Goal: Transaction & Acquisition: Purchase product/service

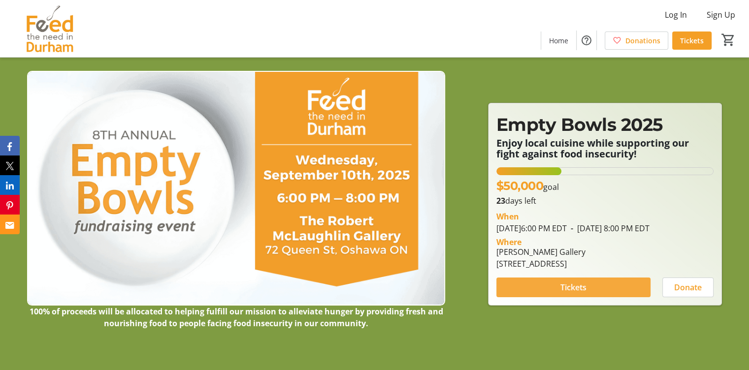
click at [569, 290] on span "Tickets" at bounding box center [574, 288] width 26 height 12
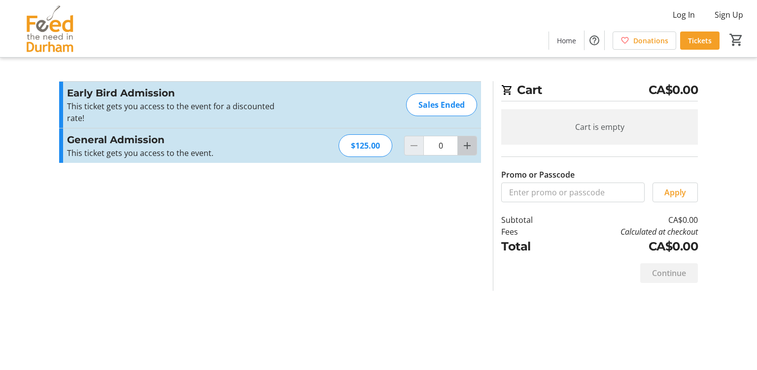
click at [464, 146] on mat-icon "Increment by one" at bounding box center [467, 146] width 12 height 12
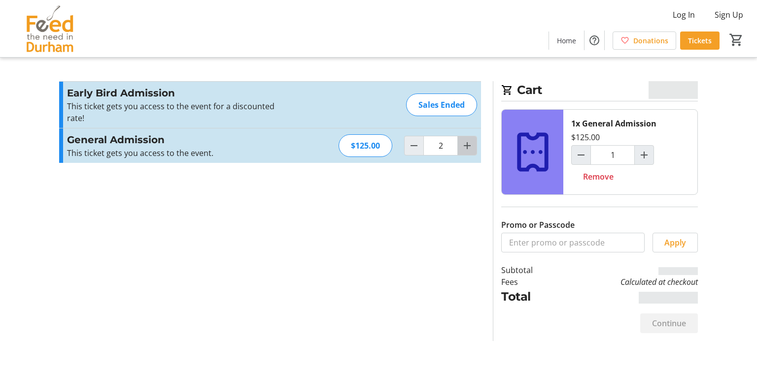
click at [464, 146] on mat-icon "Increment by one" at bounding box center [467, 146] width 12 height 12
type input "3"
type input "2"
click at [464, 146] on mat-icon "Increment by one" at bounding box center [467, 146] width 12 height 12
type input "4"
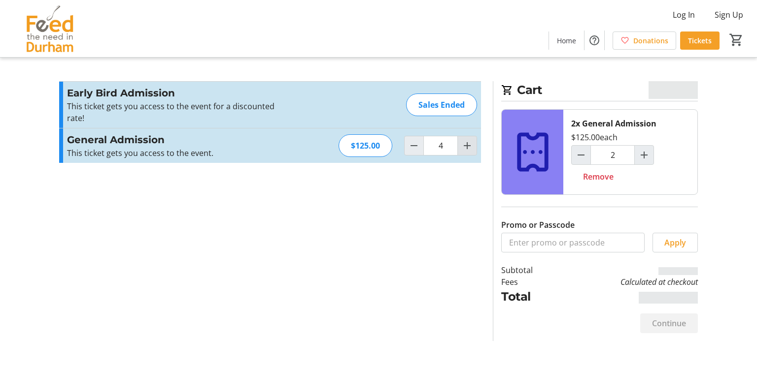
type input "4"
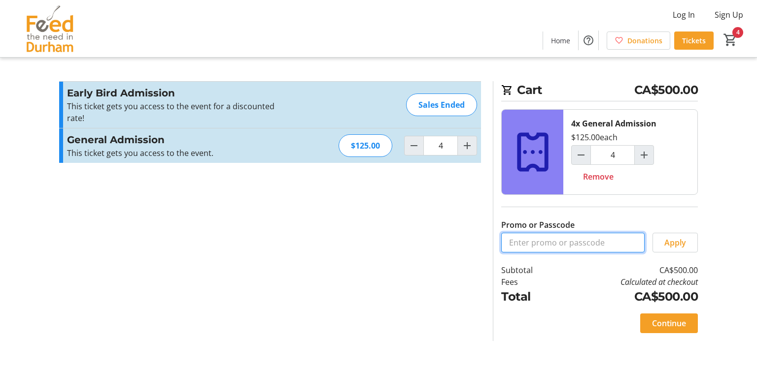
click at [595, 241] on input "Promo or Passcode" at bounding box center [572, 243] width 143 height 20
type input "FTND15"
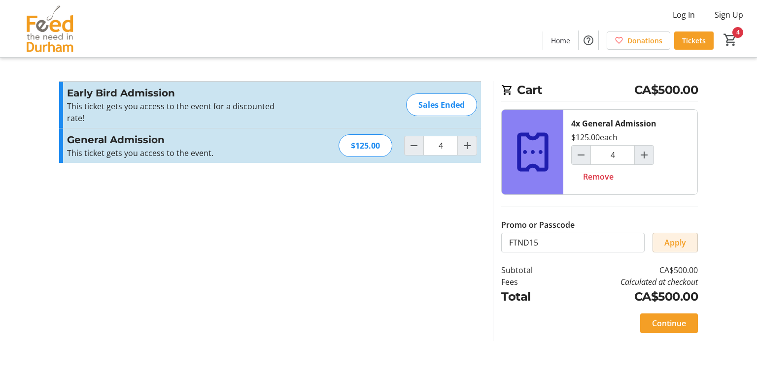
click at [673, 243] on span "Apply" at bounding box center [675, 243] width 22 height 12
click at [672, 320] on span "Continue" at bounding box center [669, 324] width 34 height 12
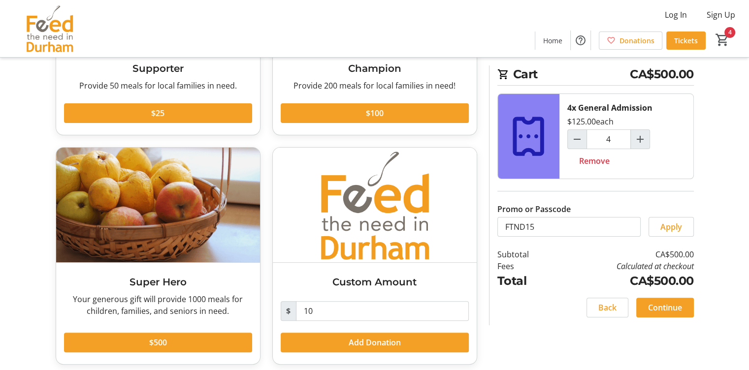
scroll to position [183, 0]
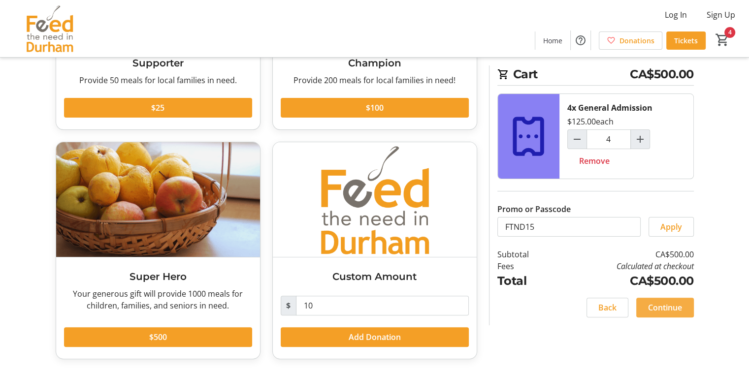
click at [662, 302] on span "Continue" at bounding box center [665, 308] width 34 height 12
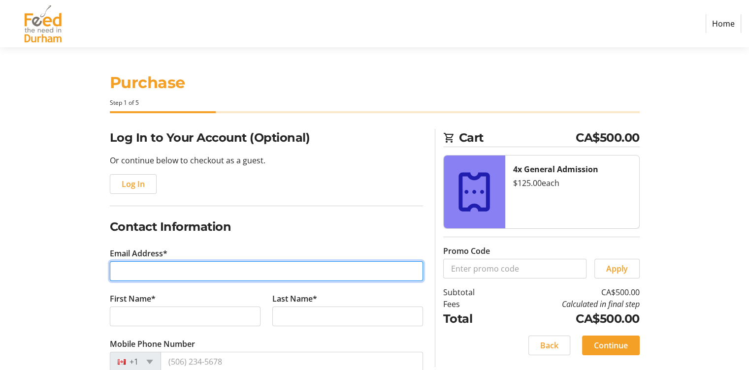
click at [327, 275] on input "Email Address*" at bounding box center [266, 272] width 313 height 20
type input "[PERSON_NAME][EMAIL_ADDRESS][PERSON_NAME][DOMAIN_NAME]"
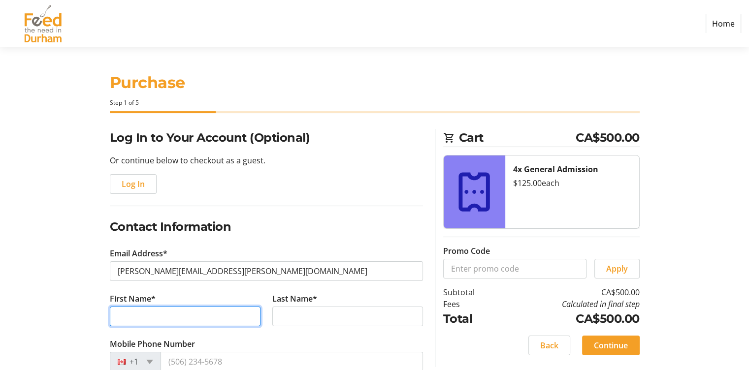
type input "[PERSON_NAME]"
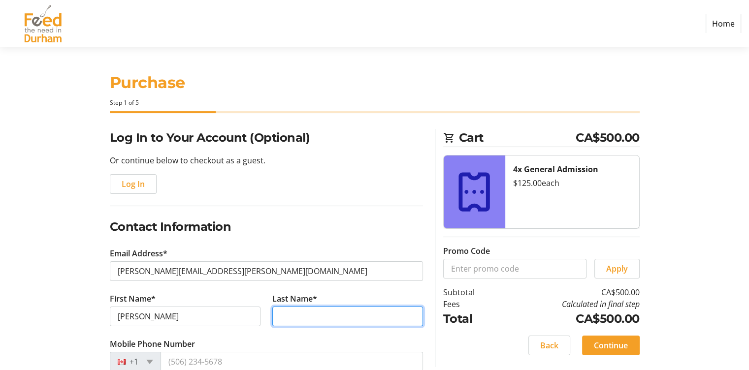
type input "[PERSON_NAME]"
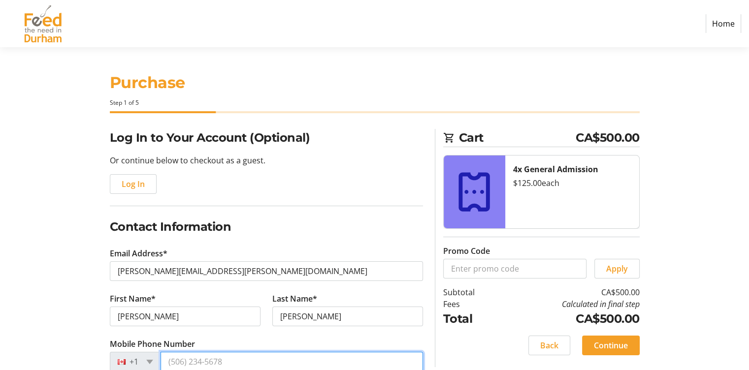
type input "[PHONE_NUMBER]"
type input "City of [GEOGRAPHIC_DATA]"
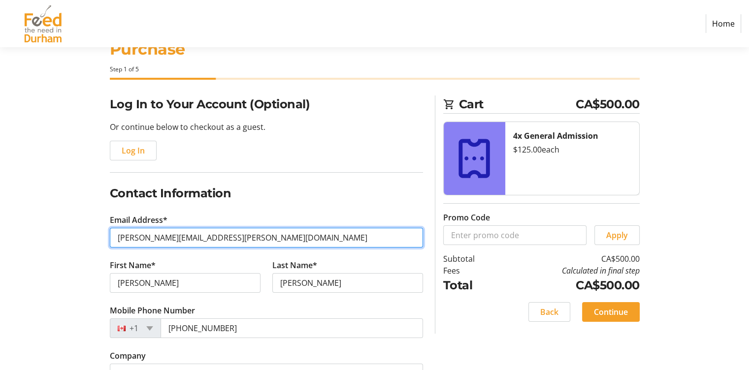
scroll to position [49, 0]
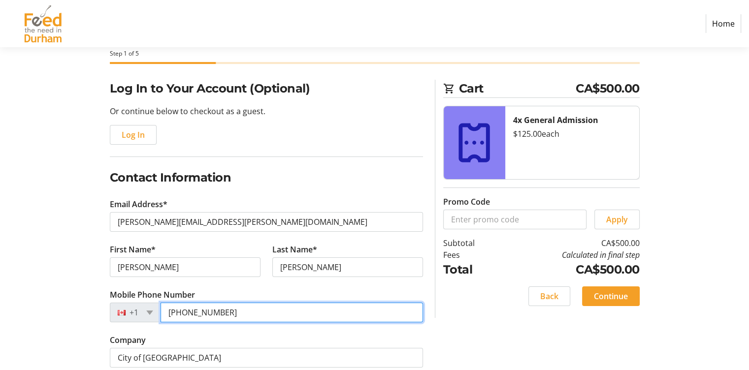
click at [238, 318] on input "[PHONE_NUMBER]" at bounding box center [292, 313] width 263 height 20
type input "[PHONE_NUMBER]"
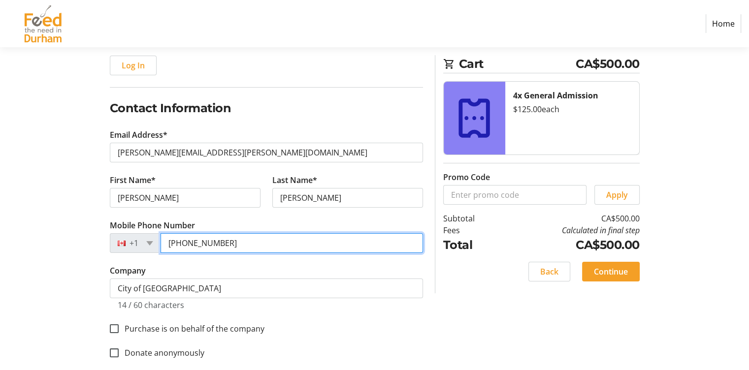
scroll to position [130, 0]
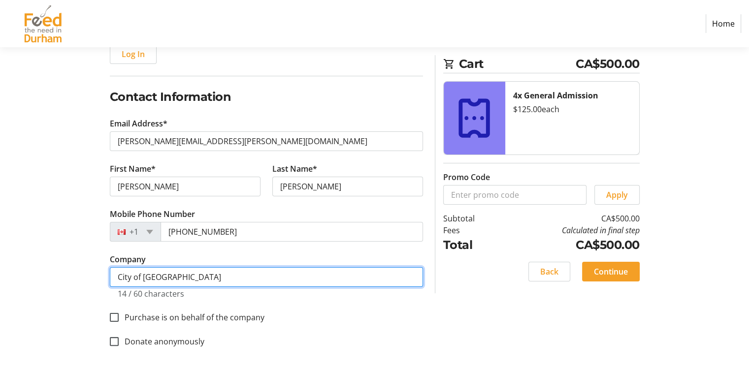
drag, startPoint x: 190, startPoint y: 277, endPoint x: 12, endPoint y: 263, distance: 178.4
click at [20, 264] on section "Purchase Step 1 of 5 Cart CA$500.00 4x General Admission $125.00 each Promo Cod…" at bounding box center [374, 144] width 749 height 454
type input "[GEOGRAPHIC_DATA]"
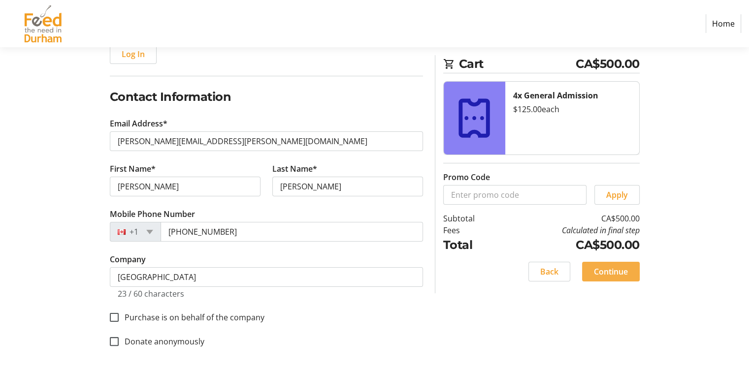
click at [605, 266] on span "Continue" at bounding box center [611, 272] width 34 height 12
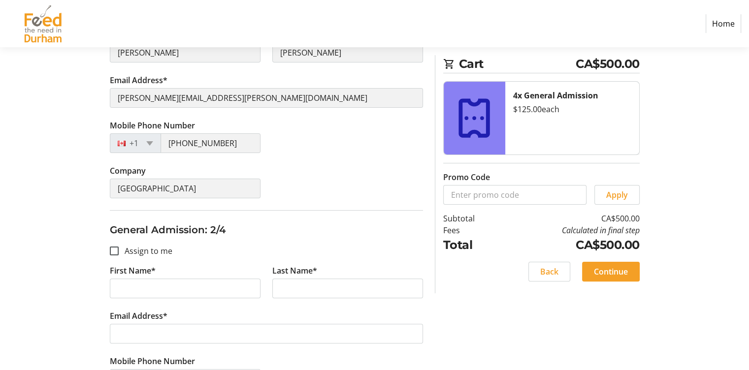
scroll to position [246, 0]
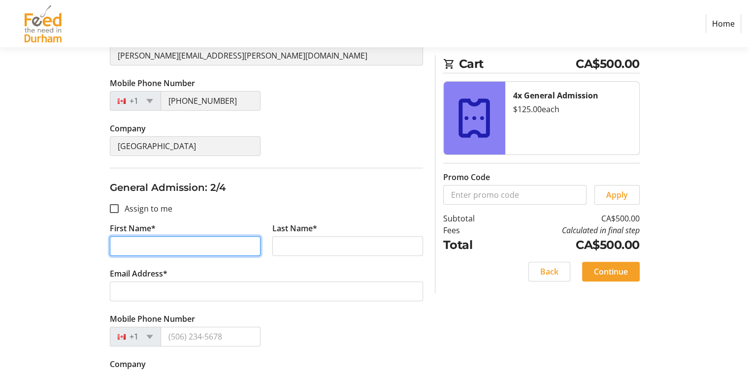
click at [127, 236] on input "First Name*" at bounding box center [185, 246] width 151 height 20
type input "[PERSON_NAME]"
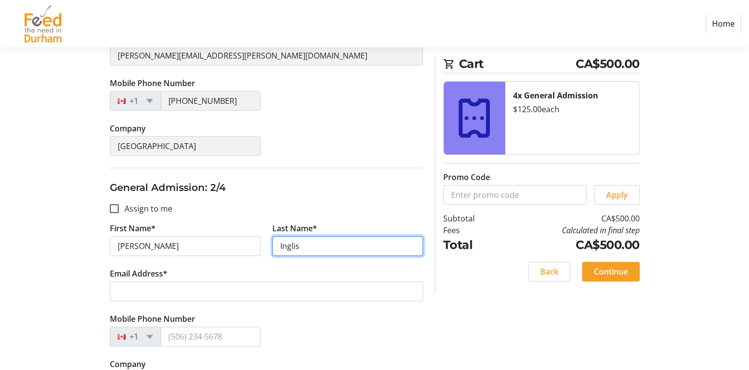
type input "Inglis"
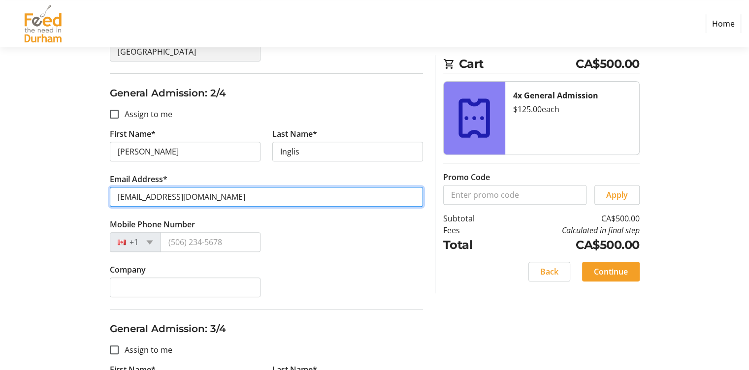
scroll to position [345, 0]
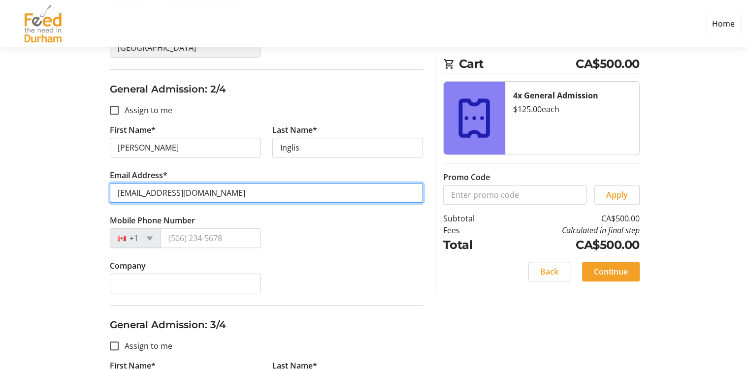
type input "[EMAIL_ADDRESS][DOMAIN_NAME]"
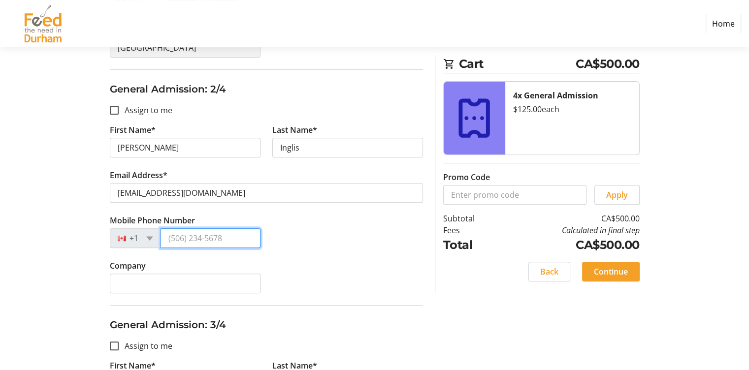
click at [182, 241] on input "Mobile Phone Number" at bounding box center [211, 239] width 100 height 20
type input "[PHONE_NUMBER]"
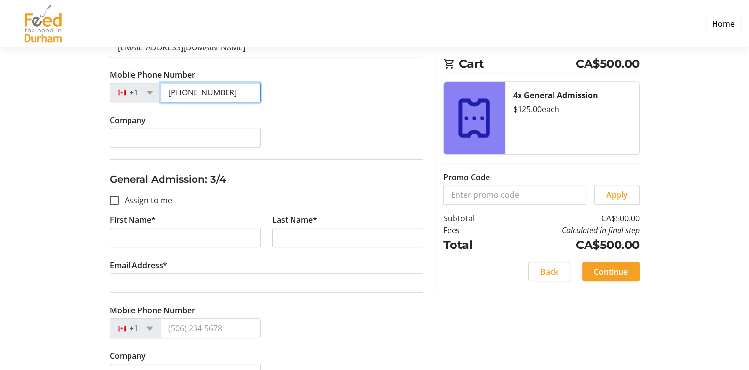
scroll to position [493, 0]
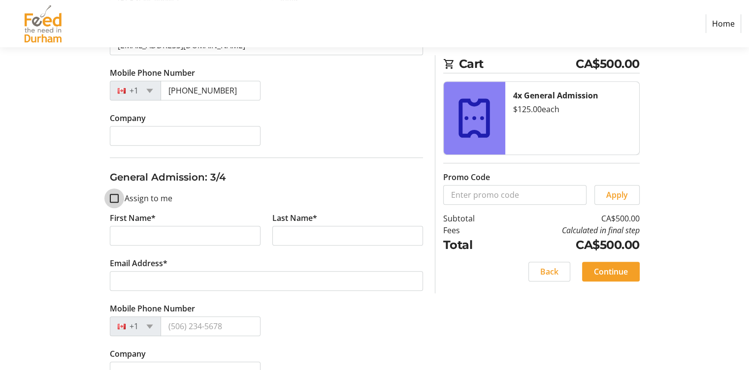
click at [115, 199] on input "Assign to me" at bounding box center [114, 198] width 9 height 9
checkbox input "true"
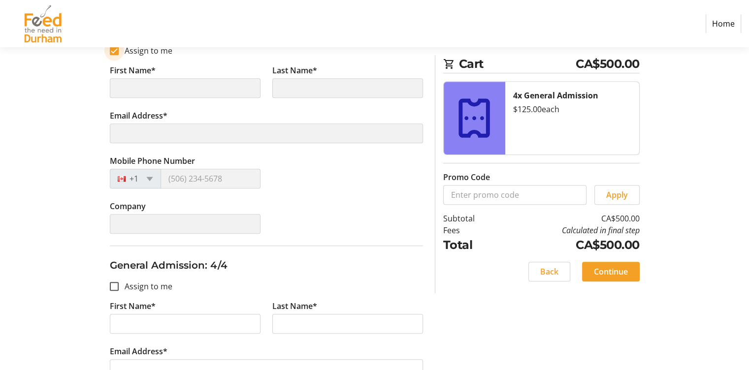
type input "[PERSON_NAME]"
type input "[PERSON_NAME][EMAIL_ADDRESS][PERSON_NAME][DOMAIN_NAME]"
type input "[PHONE_NUMBER]"
type input "[GEOGRAPHIC_DATA]"
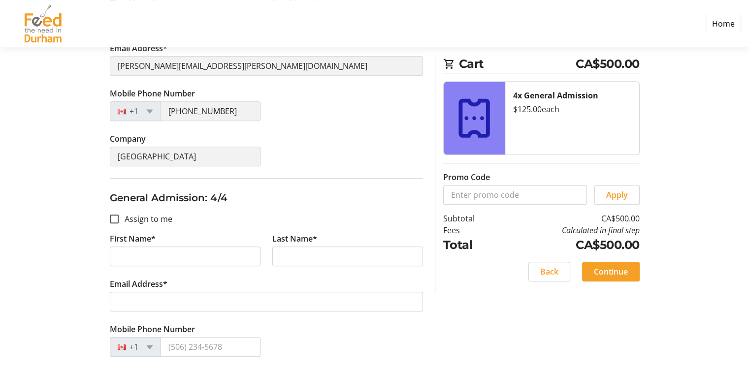
scroll to position [739, 0]
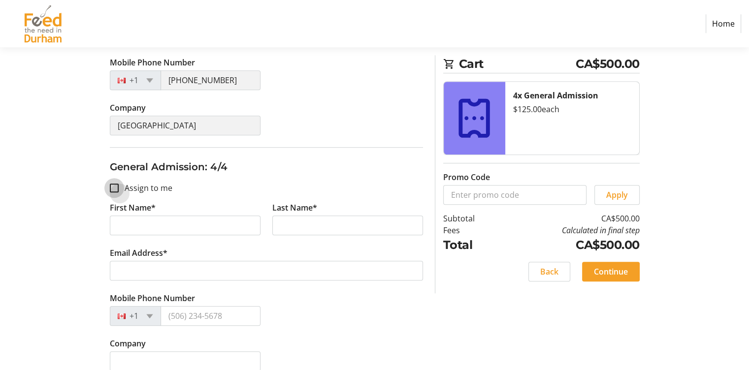
click at [117, 190] on div at bounding box center [114, 188] width 9 height 9
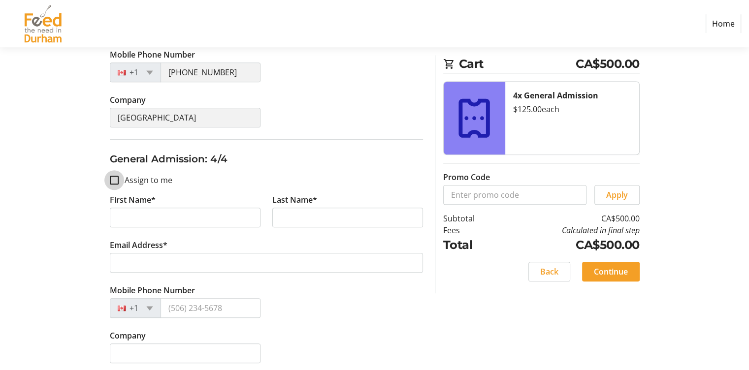
scroll to position [749, 0]
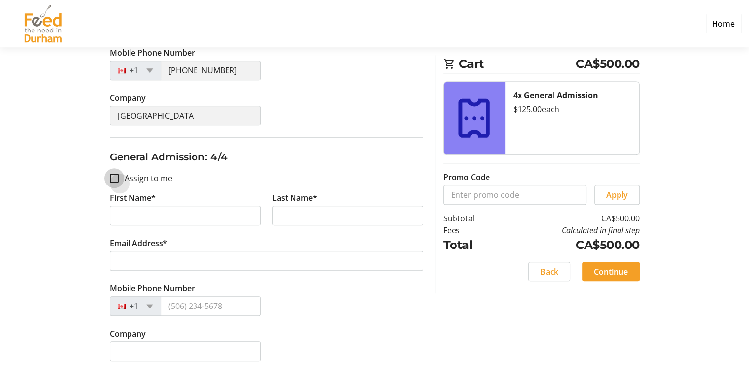
click at [114, 177] on input "Assign to me" at bounding box center [114, 178] width 9 height 9
checkbox input "true"
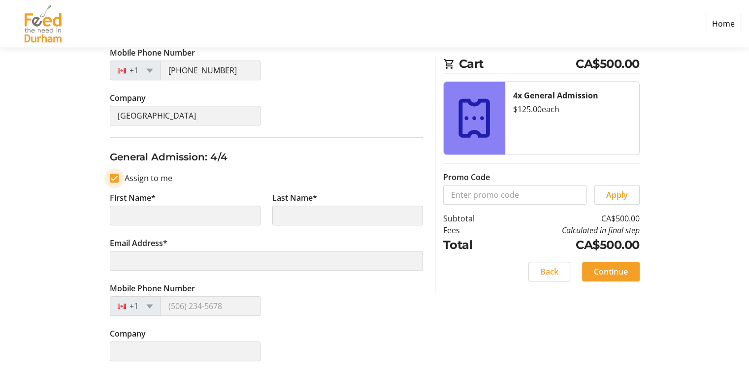
type input "[PERSON_NAME]"
type input "[PERSON_NAME][EMAIL_ADDRESS][PERSON_NAME][DOMAIN_NAME]"
type input "[PHONE_NUMBER]"
type input "[GEOGRAPHIC_DATA]"
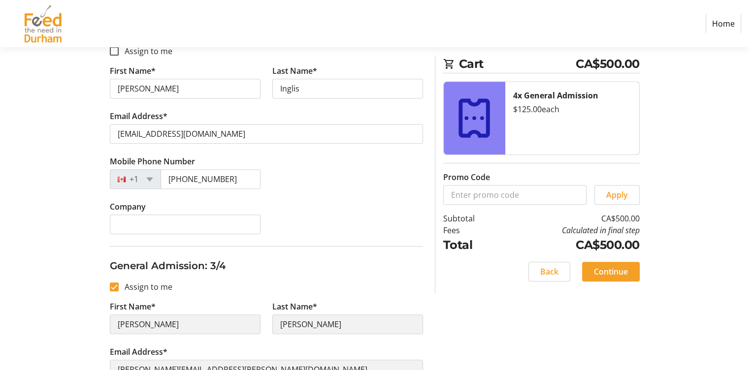
scroll to position [158, 0]
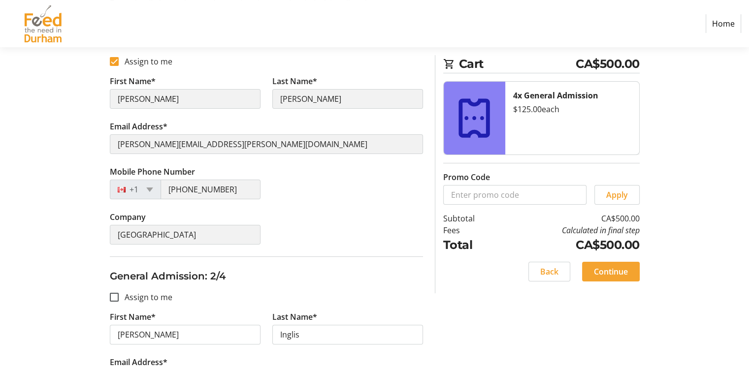
click at [596, 268] on span "Continue" at bounding box center [611, 272] width 34 height 12
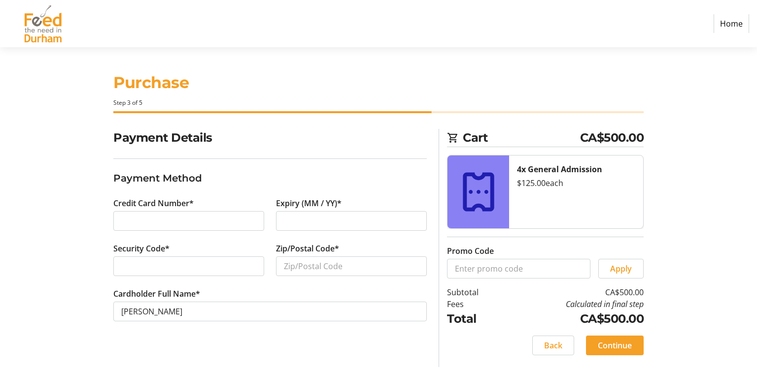
click at [282, 219] on div at bounding box center [351, 221] width 151 height 20
click at [314, 266] on input "Zip/Postal Code*" at bounding box center [351, 267] width 151 height 20
type input "l1h8l8"
click at [589, 345] on span at bounding box center [615, 346] width 58 height 24
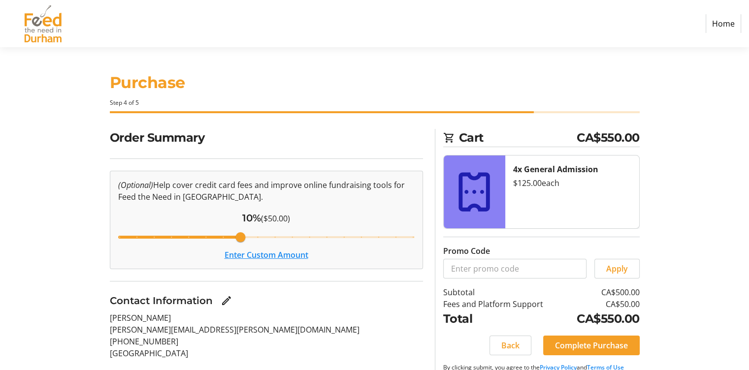
click at [290, 256] on button "Enter Custom Amount" at bounding box center [267, 255] width 84 height 12
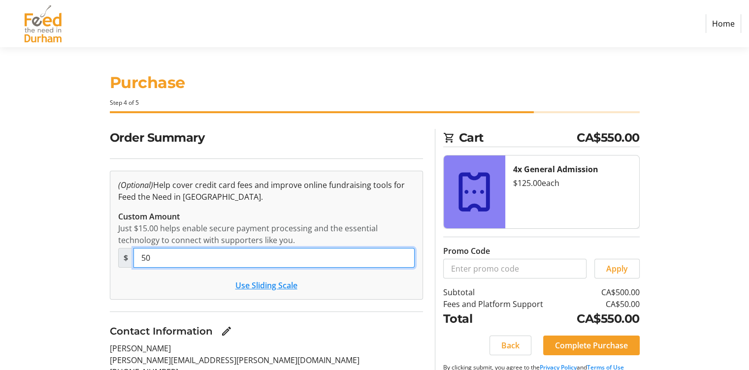
drag, startPoint x: 257, startPoint y: 255, endPoint x: 148, endPoint y: 246, distance: 109.2
click at [148, 246] on tr-form-field "Custom Amount Just $15.00 helps enable secure payment processing and the essent…" at bounding box center [266, 245] width 297 height 69
type input "5"
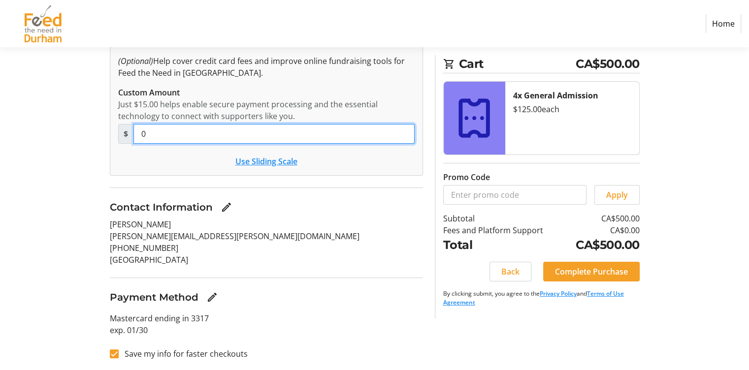
scroll to position [125, 0]
type input "0"
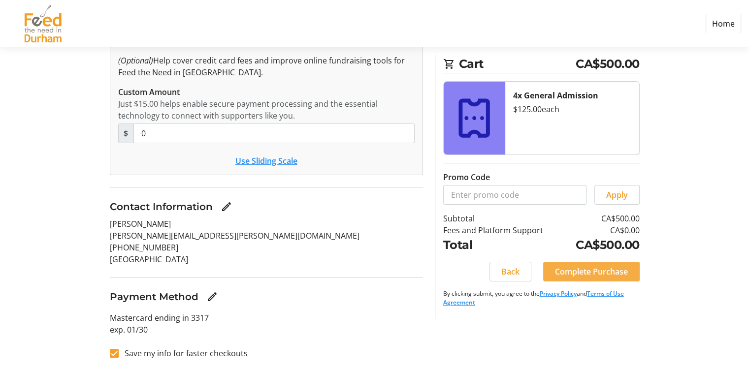
click at [577, 274] on span "Complete Purchase" at bounding box center [591, 272] width 73 height 12
